Goal: Task Accomplishment & Management: Manage account settings

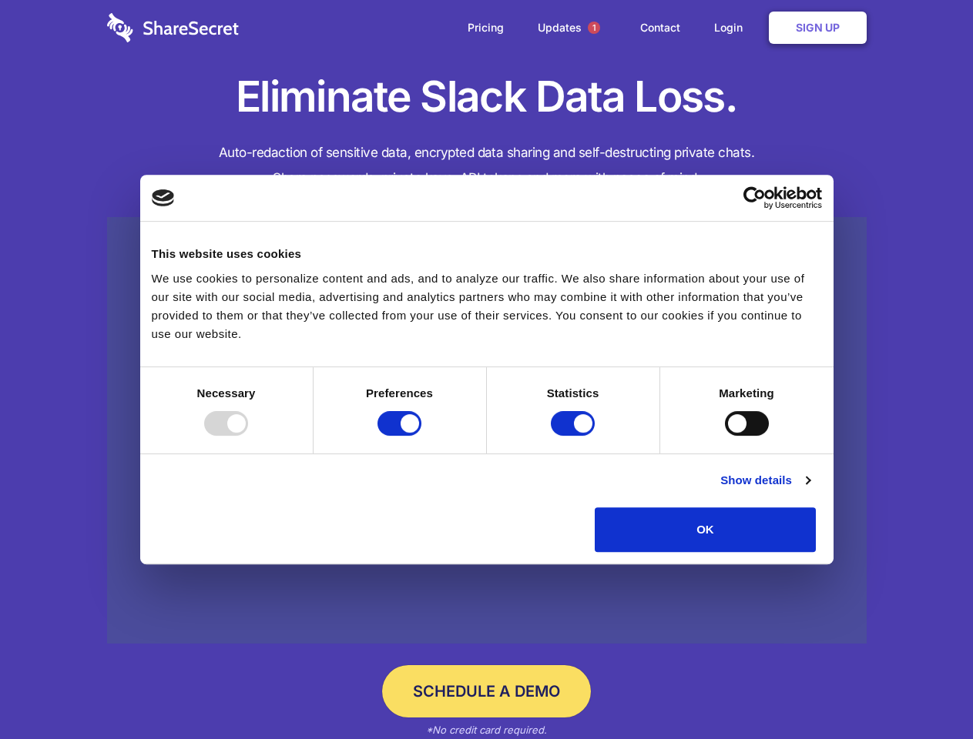
click at [248, 436] on div at bounding box center [226, 423] width 44 height 25
click at [421, 436] on input "Preferences" at bounding box center [399, 423] width 44 height 25
checkbox input "false"
click at [575, 436] on input "Statistics" at bounding box center [573, 423] width 44 height 25
checkbox input "false"
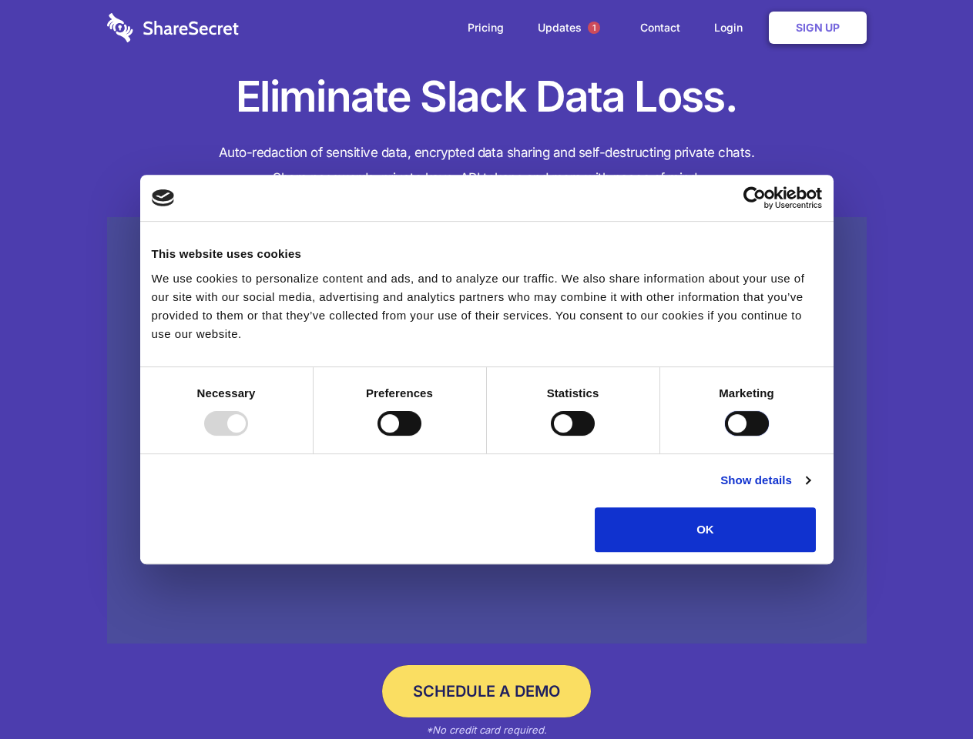
click at [725, 436] on input "Marketing" at bounding box center [747, 423] width 44 height 25
checkbox input "true"
